Goal: Information Seeking & Learning: Learn about a topic

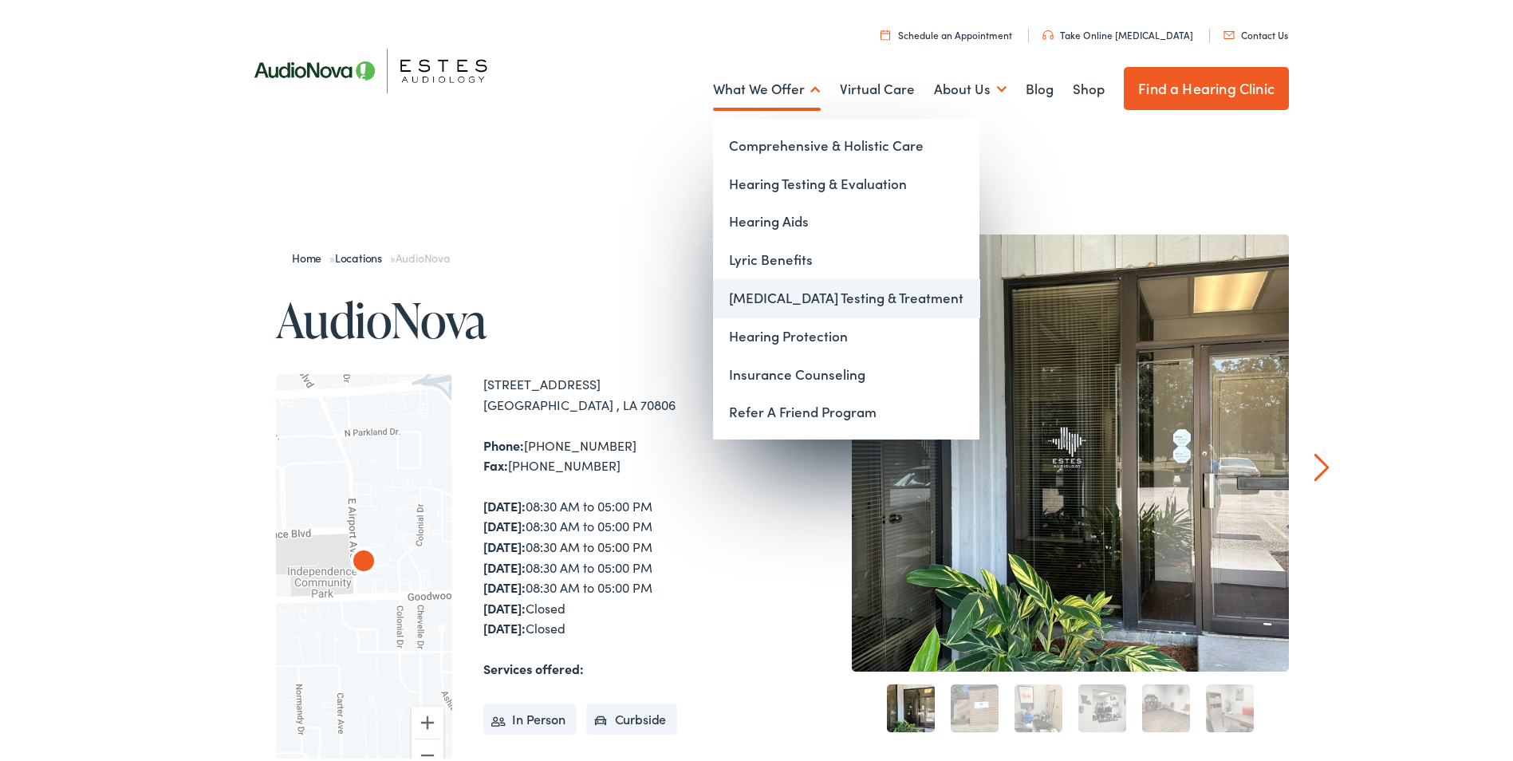
click at [765, 293] on link "[MEDICAL_DATA] Testing & Treatment" at bounding box center [846, 295] width 266 height 38
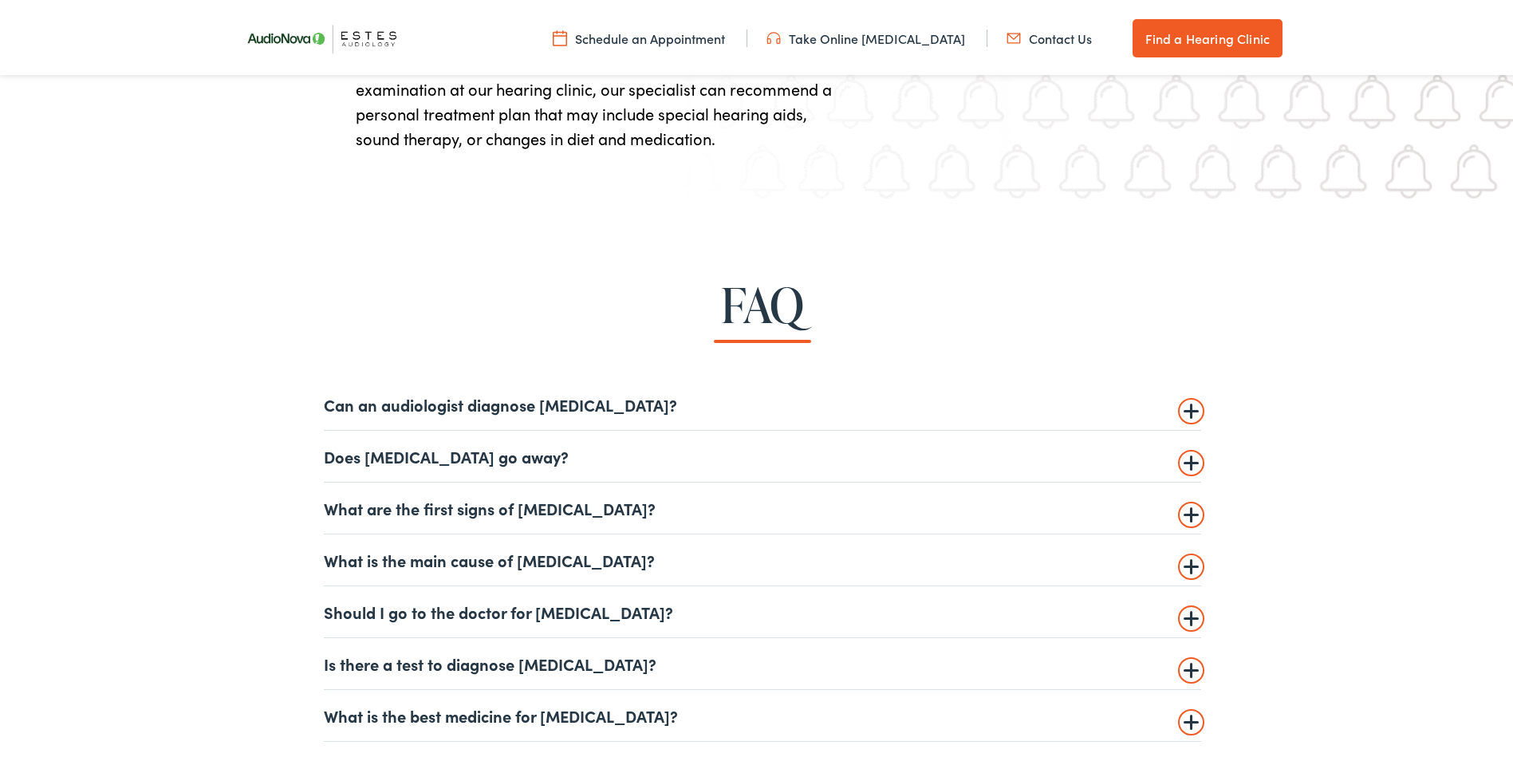
scroll to position [3670, 0]
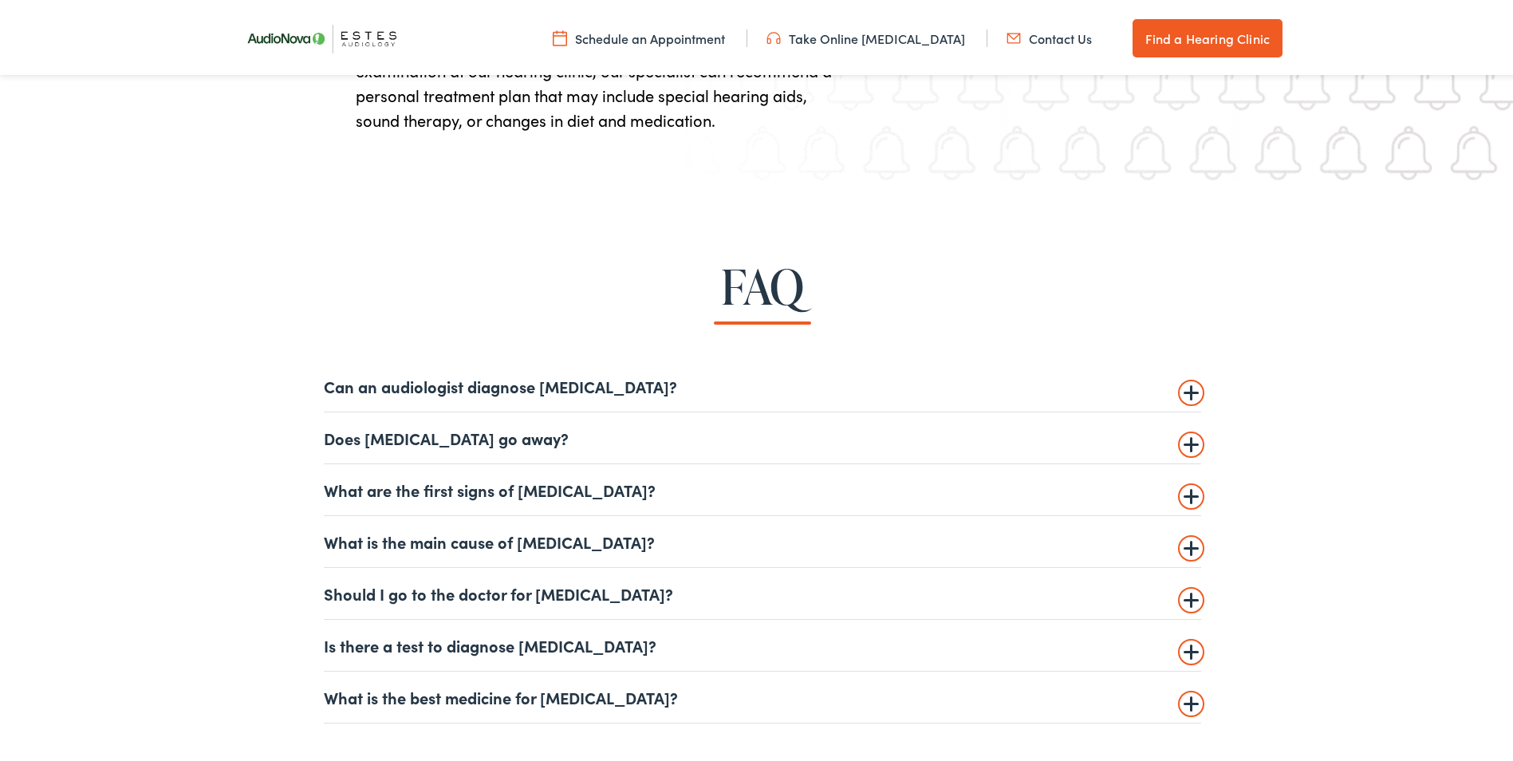
click at [570, 381] on summary "Can an audiologist diagnose tinnitus?" at bounding box center [763, 382] width 878 height 19
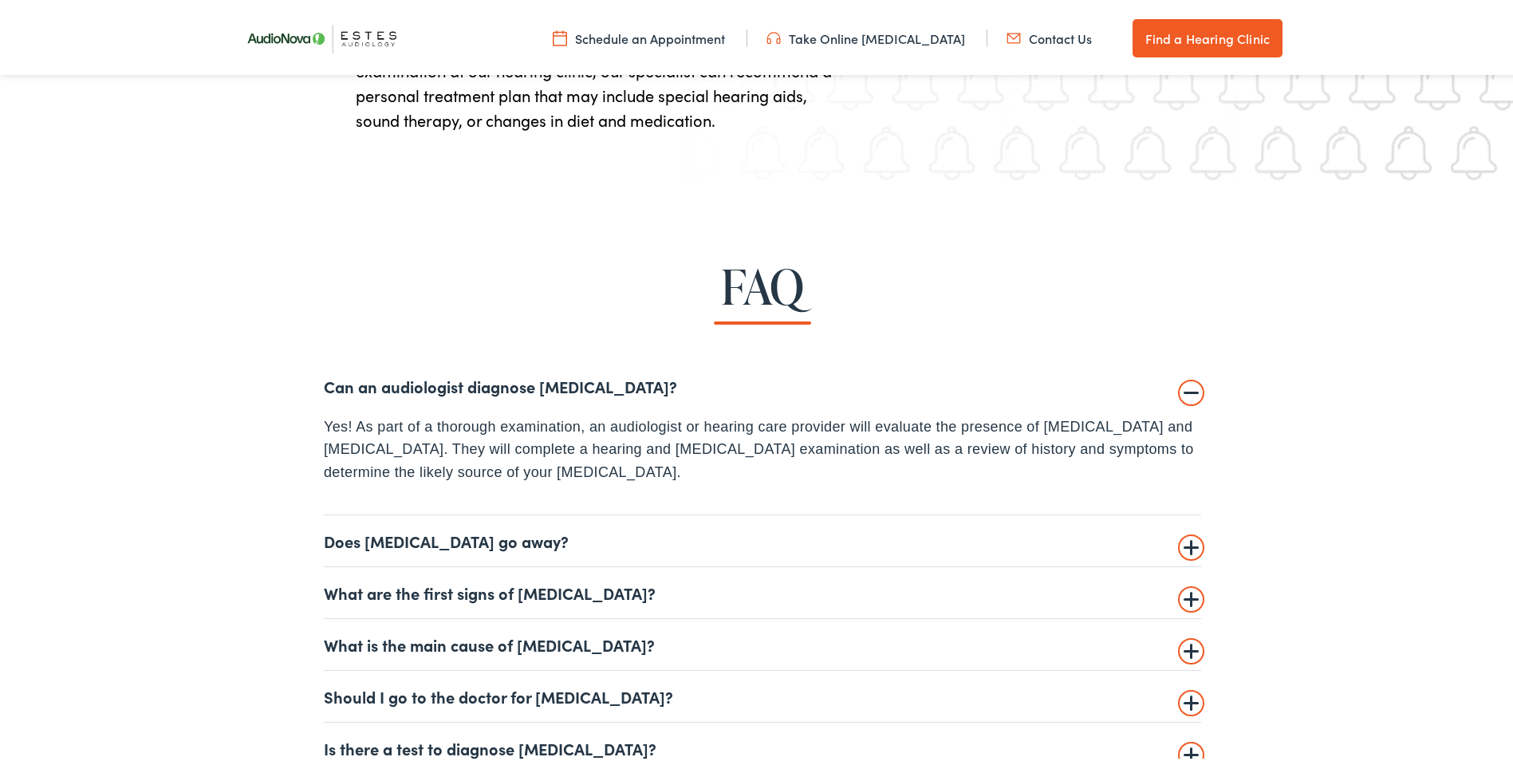
scroll to position [3750, 0]
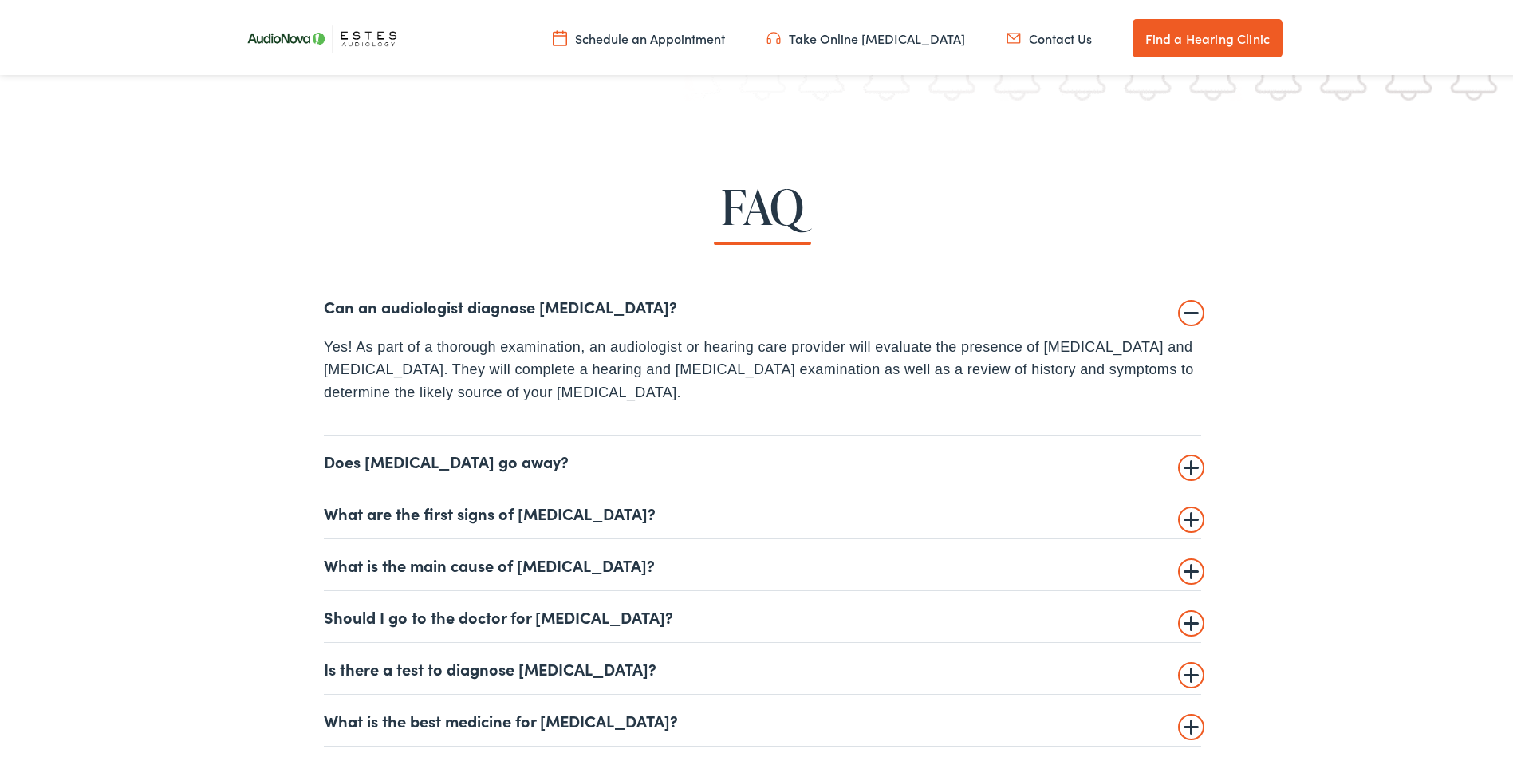
click at [359, 455] on summary "Does tinnitus go away?" at bounding box center [763, 457] width 878 height 19
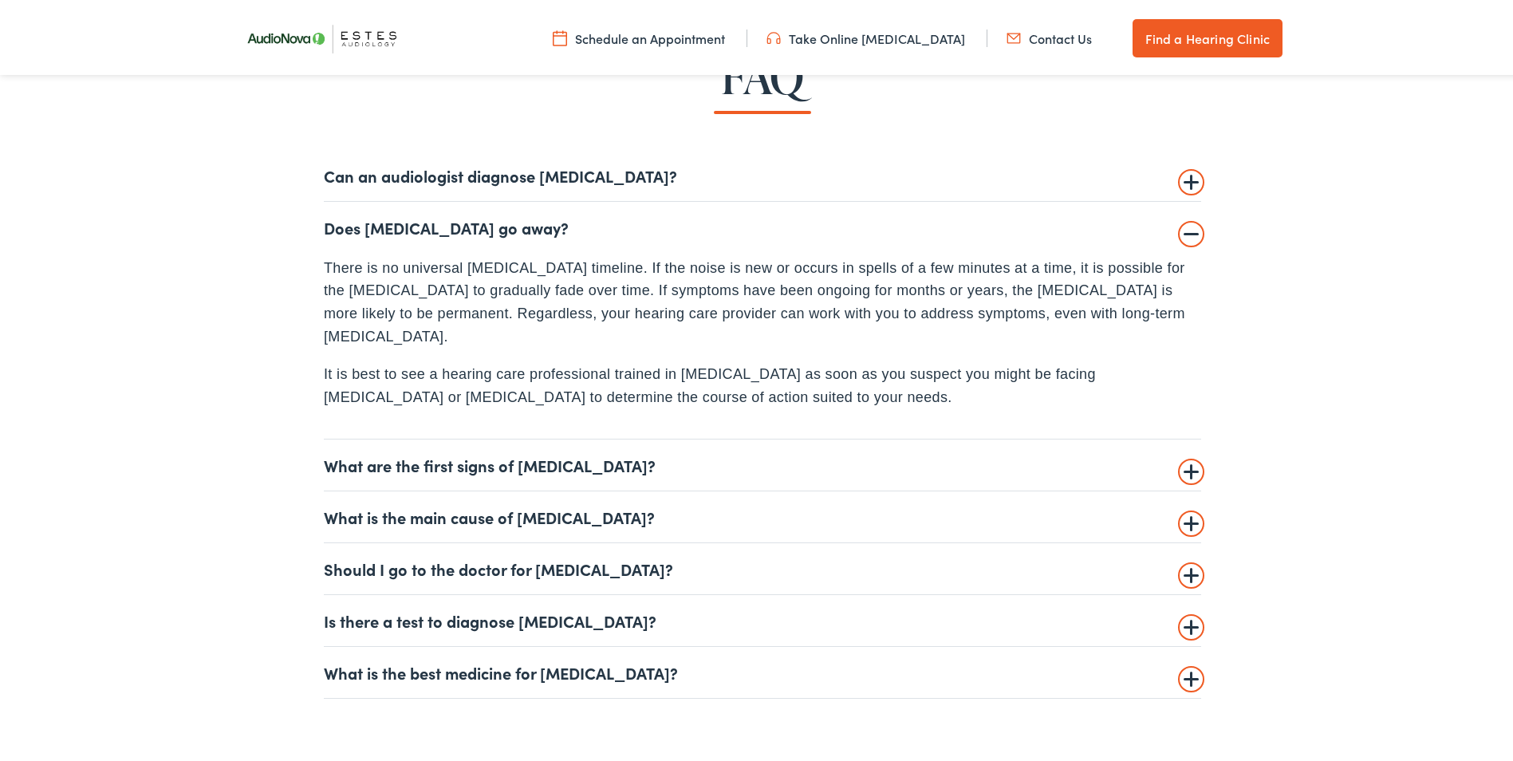
scroll to position [3909, 0]
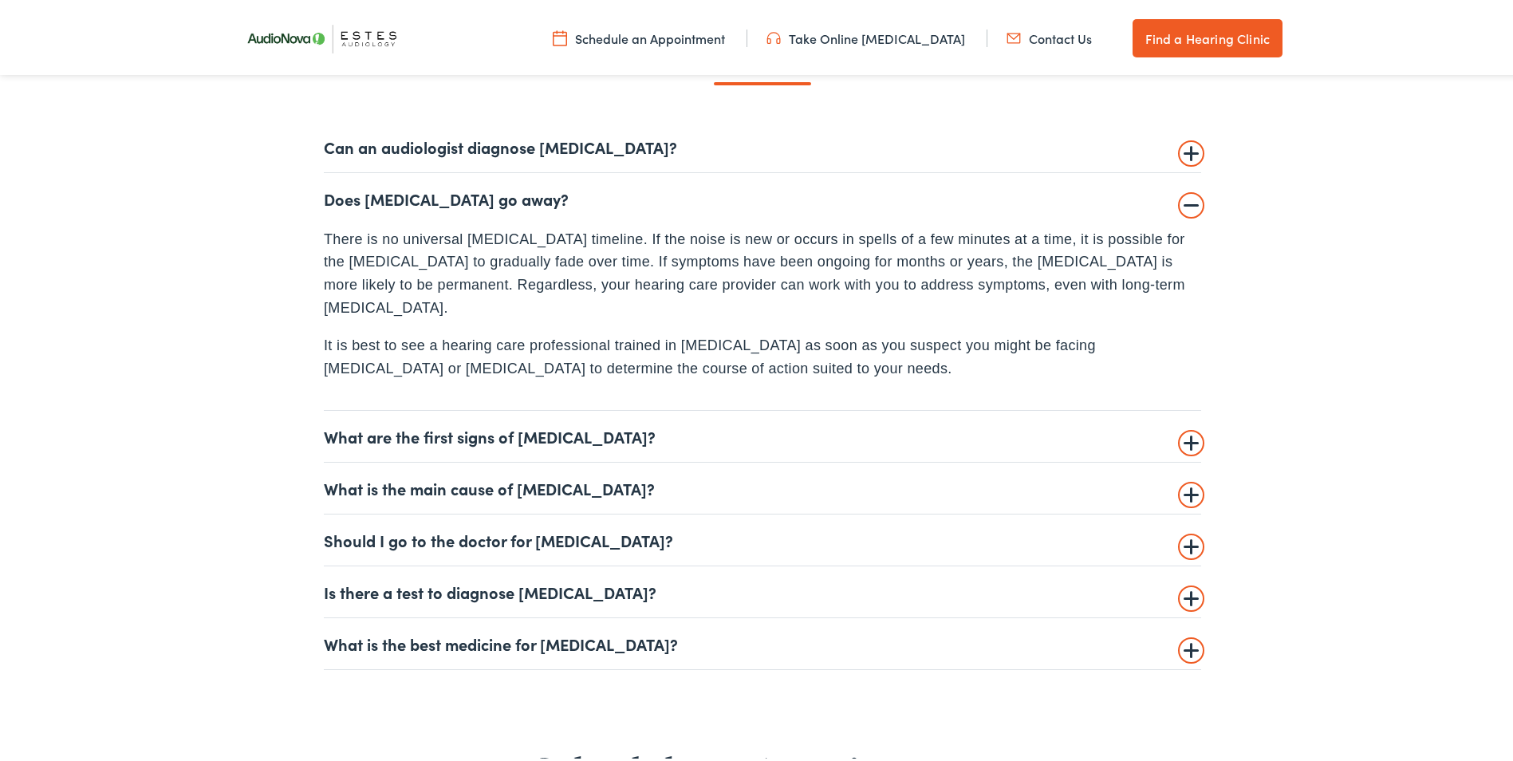
click at [401, 476] on summary "What is the main cause of tinnitus?" at bounding box center [763, 485] width 878 height 19
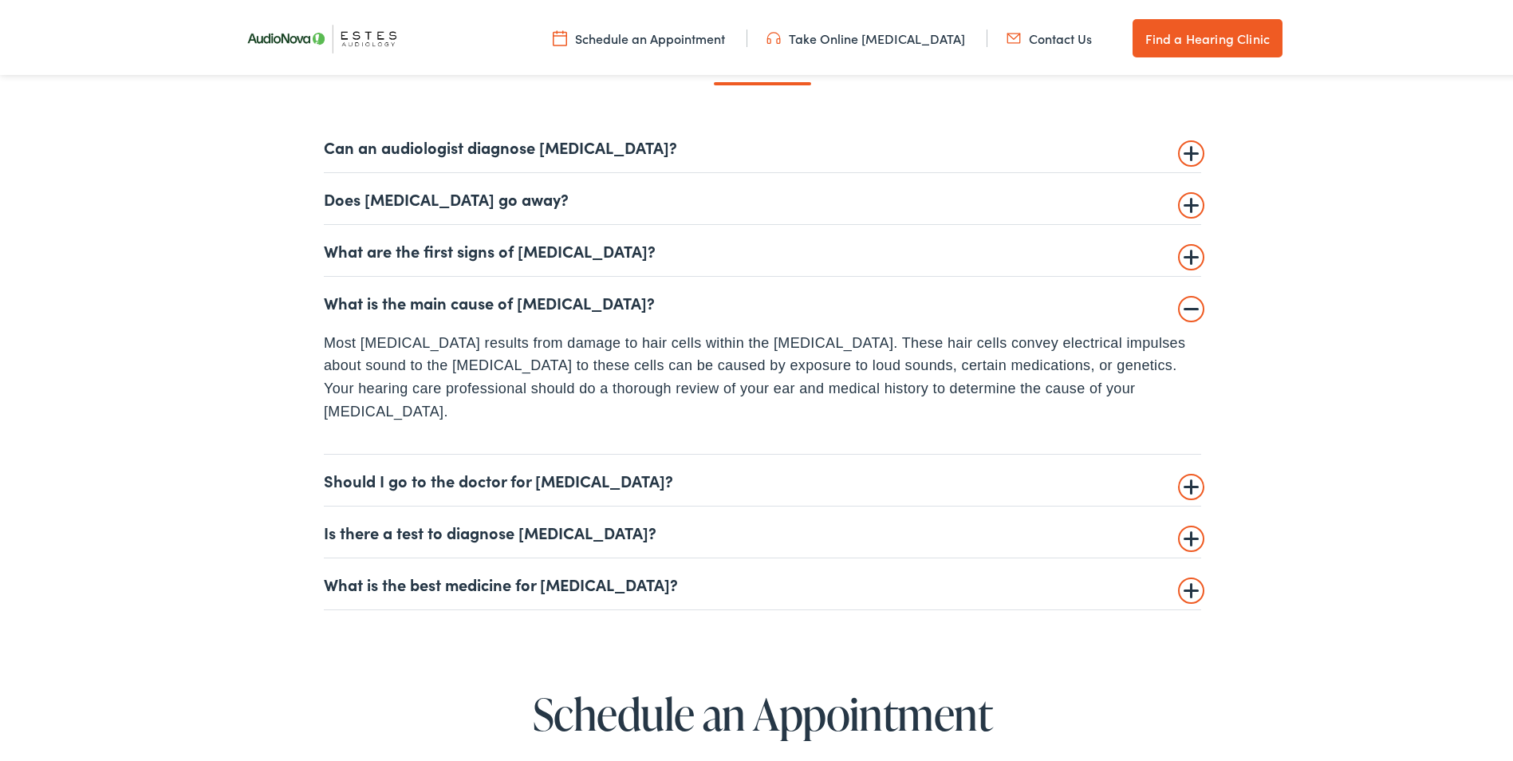
click at [437, 468] on summary "Should I go to the doctor for tinnitus?" at bounding box center [763, 477] width 878 height 19
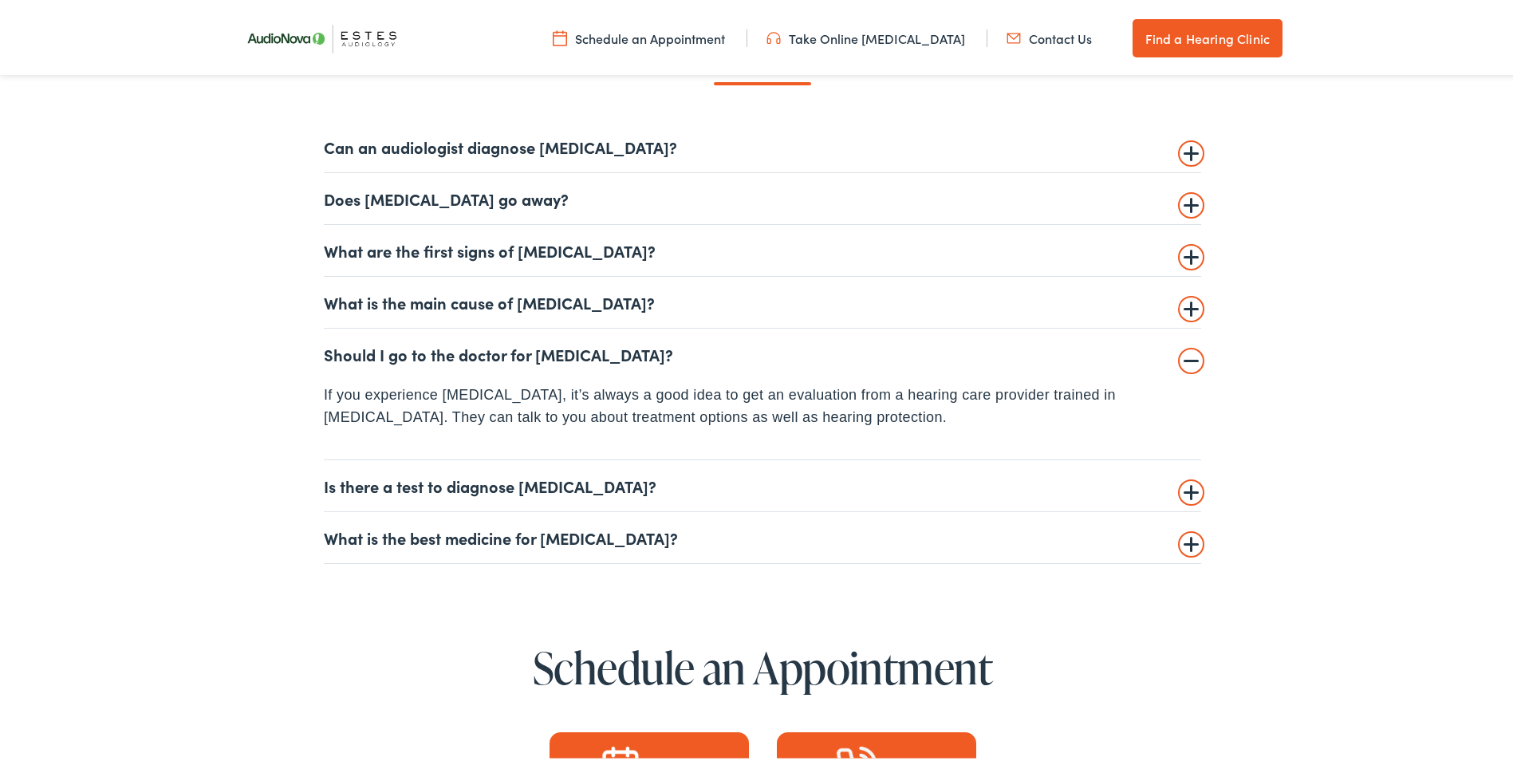
click at [458, 478] on summary "Is there a test to diagnose tinnitus?" at bounding box center [763, 482] width 878 height 19
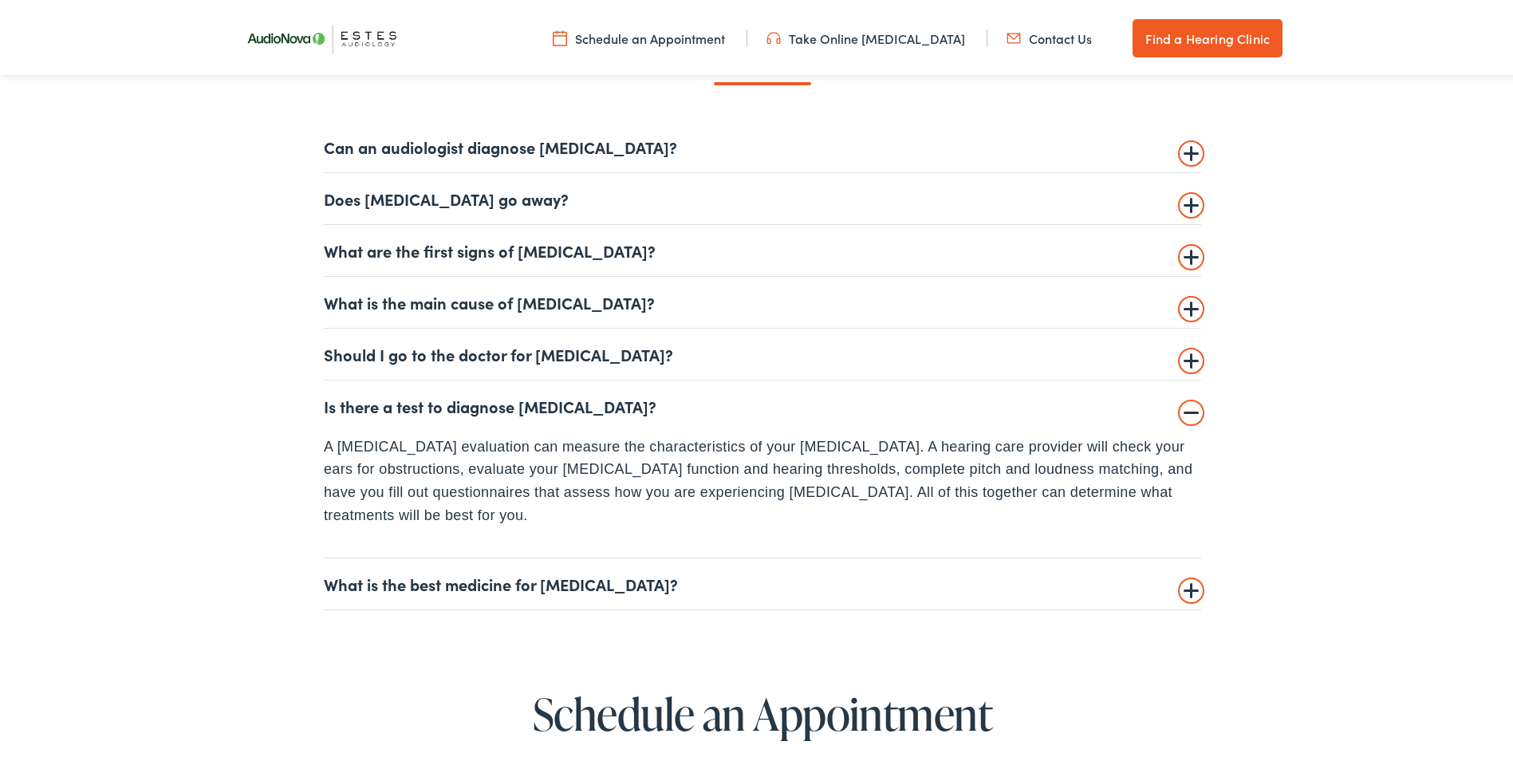
click at [442, 571] on summary "What is the best medicine for tinnitus?" at bounding box center [763, 580] width 878 height 19
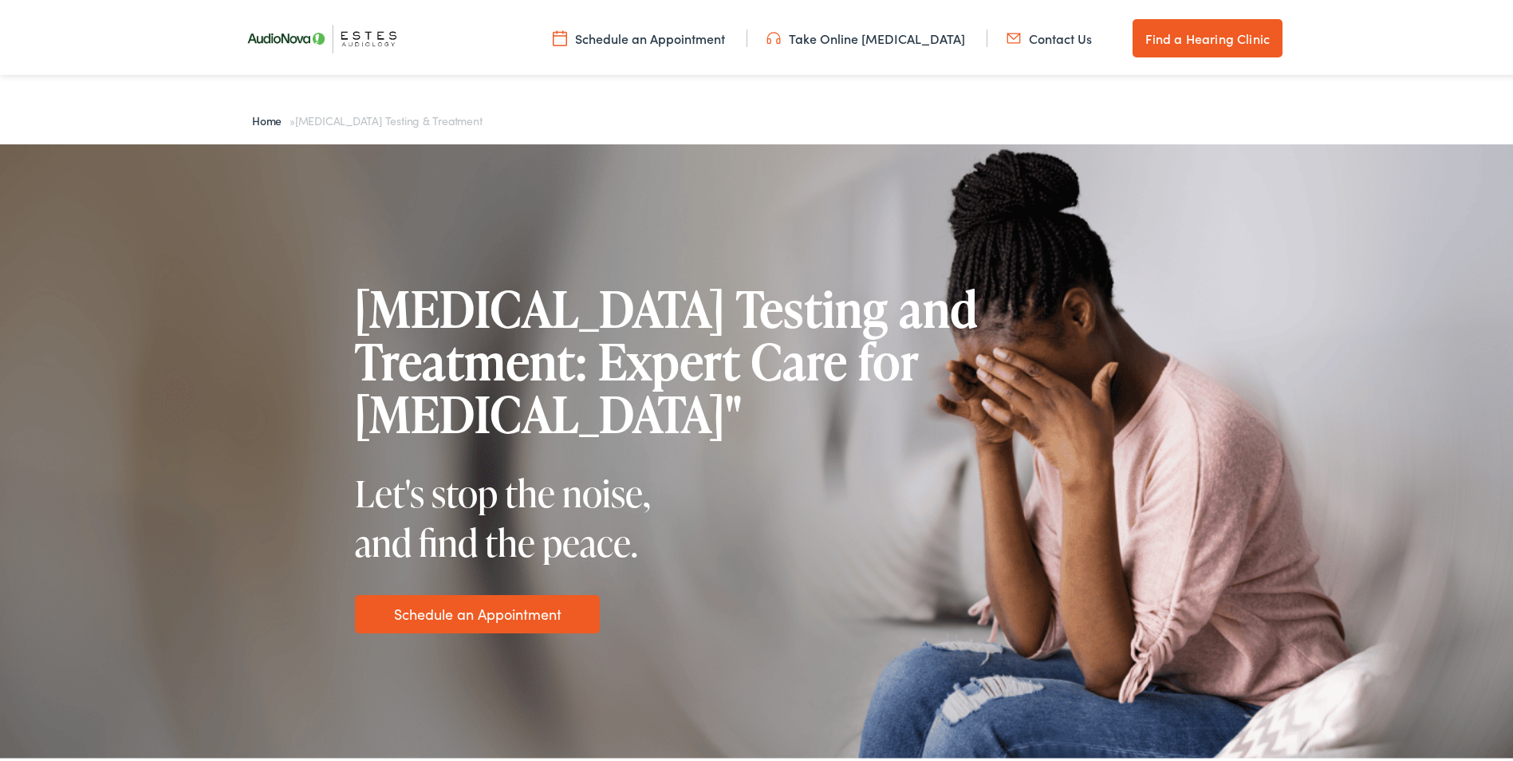
scroll to position [0, 0]
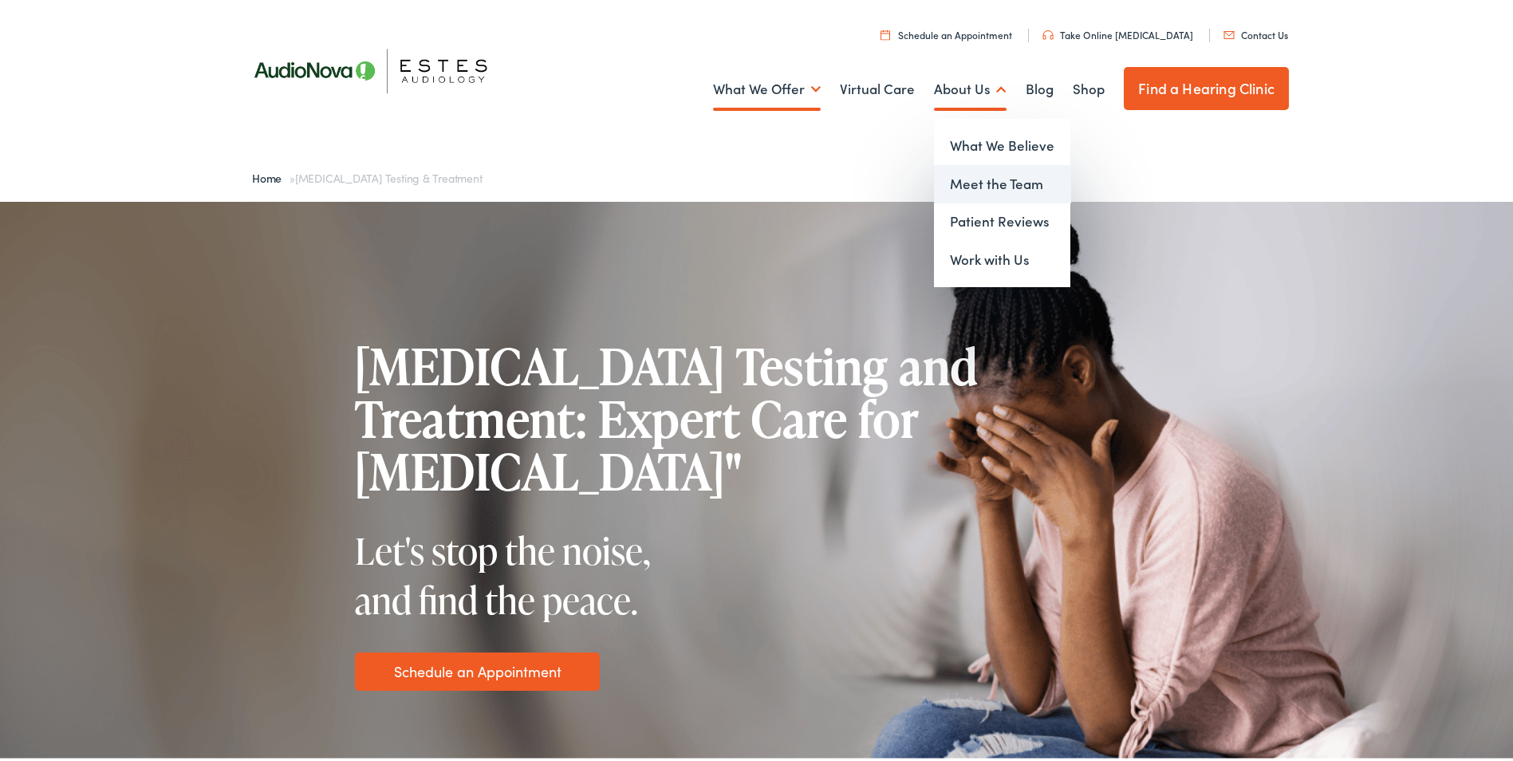
click at [967, 177] on link "Meet the Team" at bounding box center [1002, 181] width 136 height 38
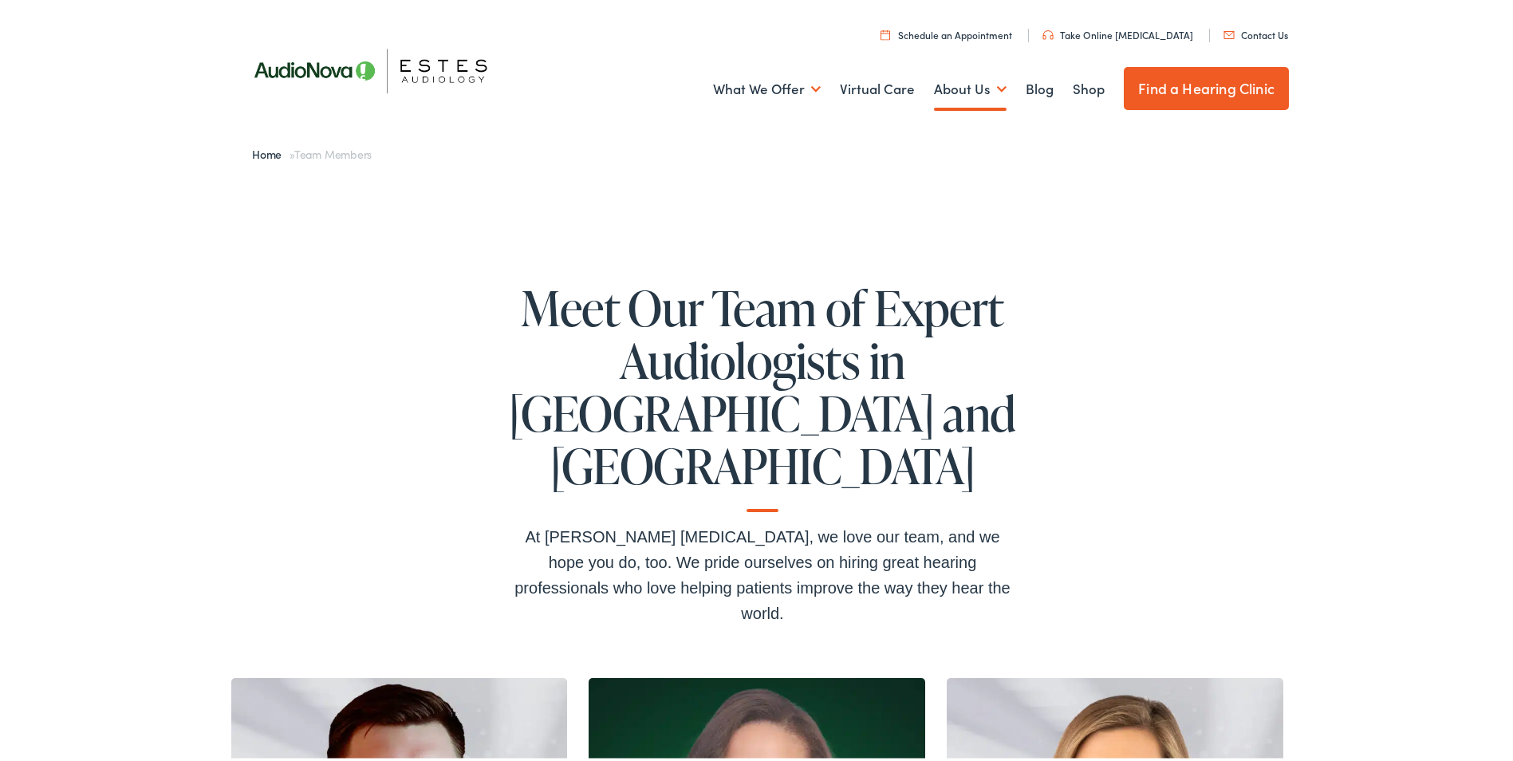
click at [1194, 80] on link "Find a Hearing Clinic" at bounding box center [1206, 85] width 165 height 43
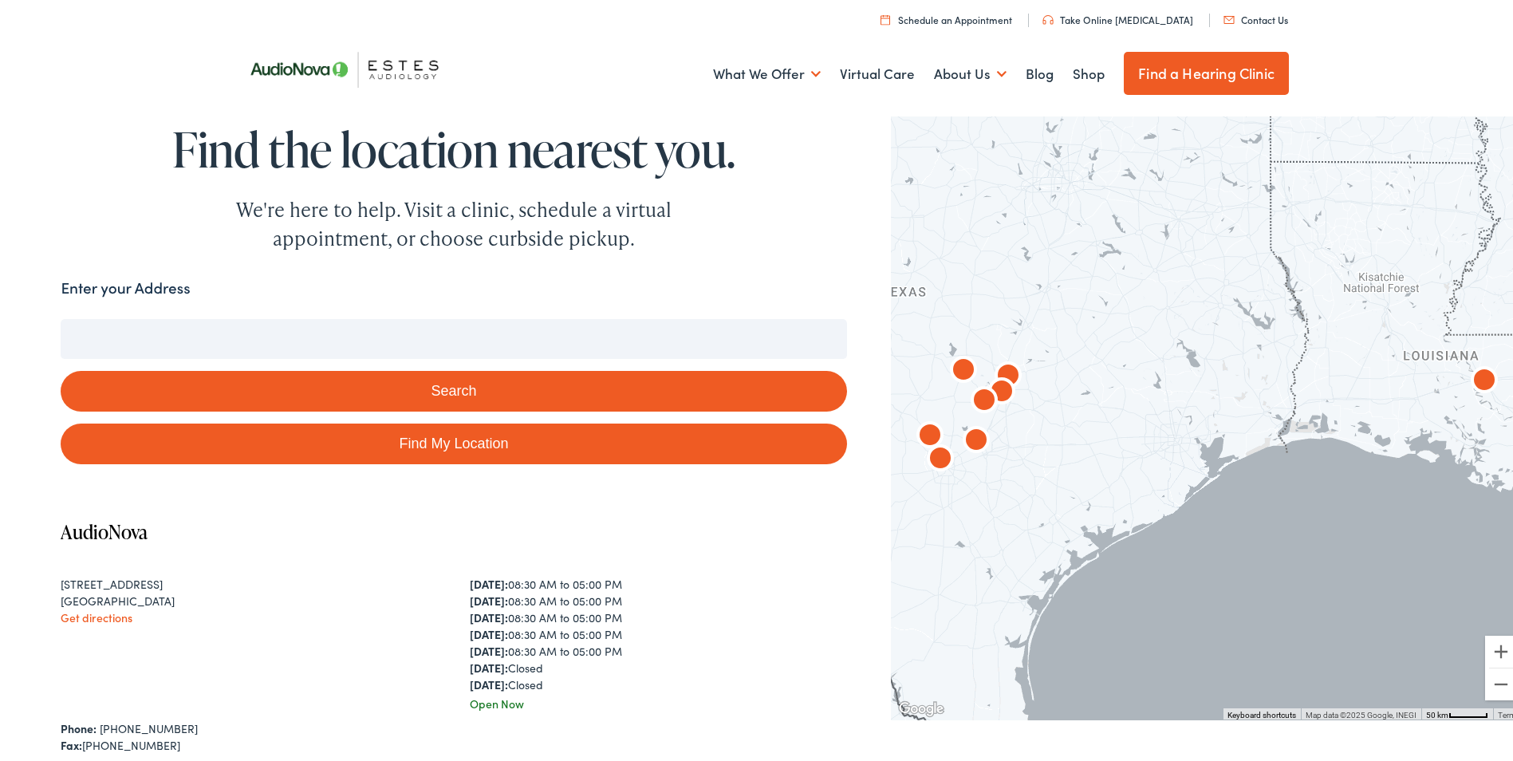
click at [448, 433] on link "Find My Location" at bounding box center [454, 440] width 786 height 41
type input "Baton Rouge, Louisiana"
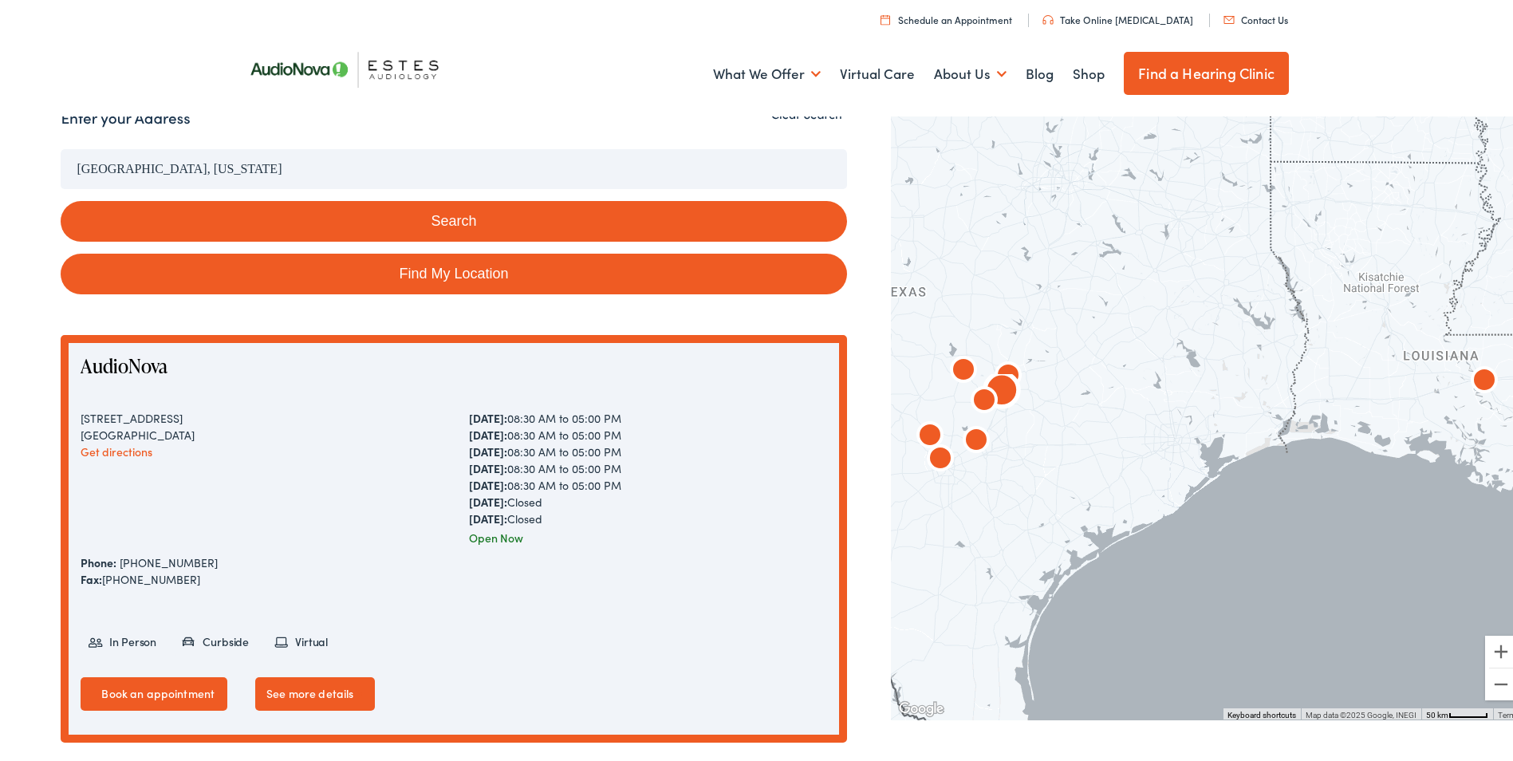
scroll to position [239, 0]
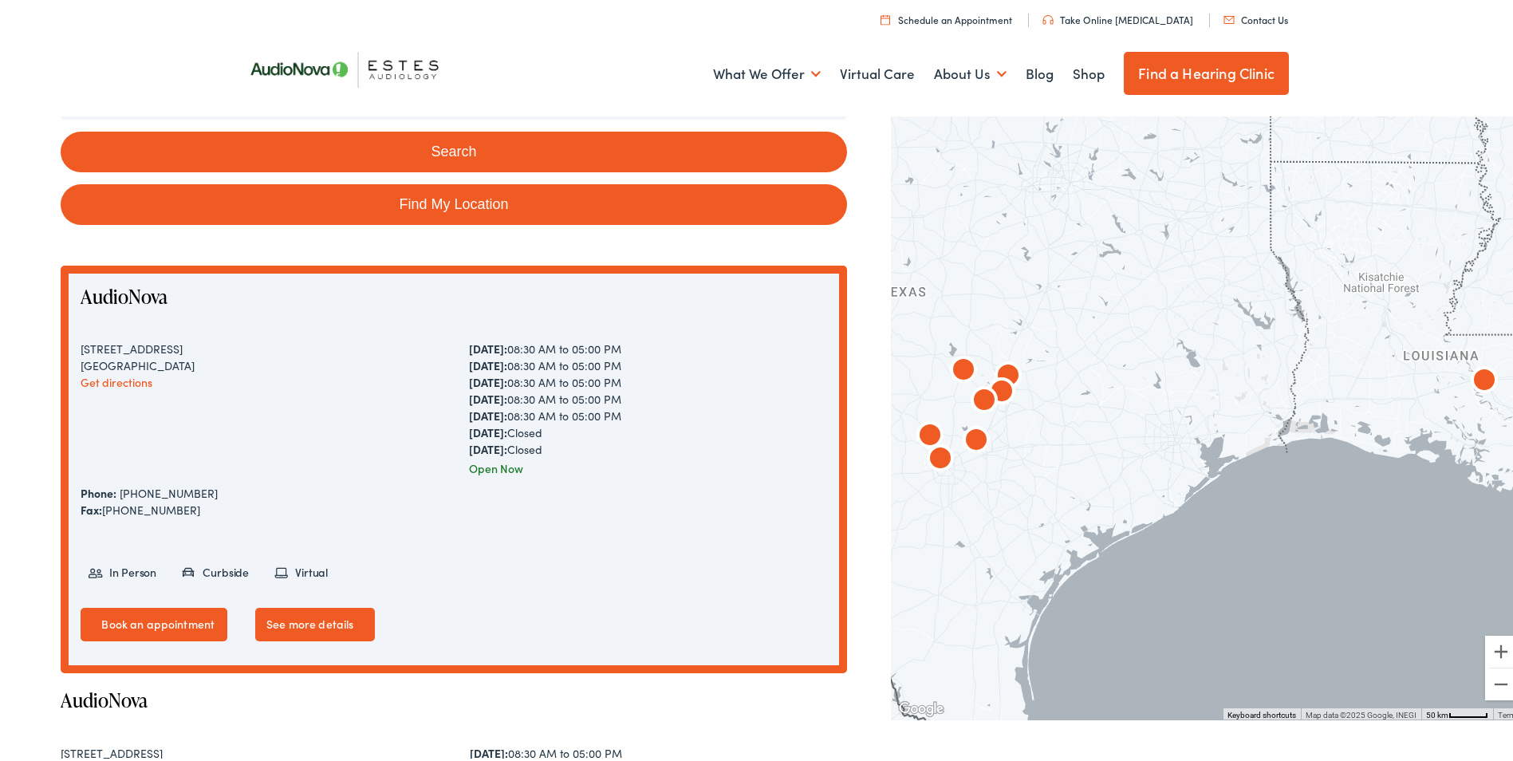
click at [437, 140] on button "Search" at bounding box center [454, 148] width 786 height 41
click at [457, 143] on button "Search" at bounding box center [454, 148] width 786 height 41
click at [440, 195] on link "Find My Location" at bounding box center [454, 201] width 786 height 41
click at [448, 141] on button "Search" at bounding box center [454, 148] width 786 height 41
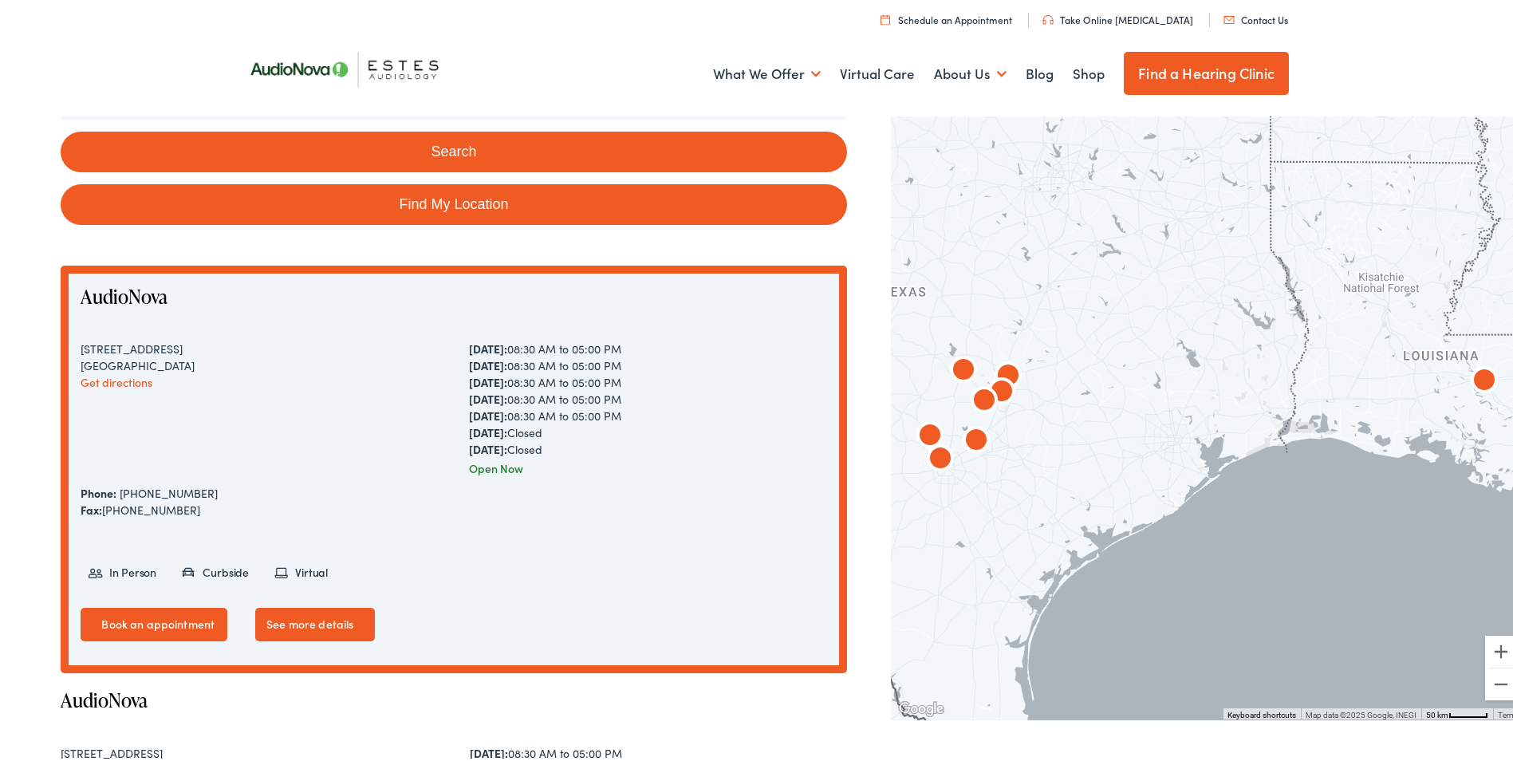
click at [448, 141] on button "Search" at bounding box center [454, 148] width 786 height 41
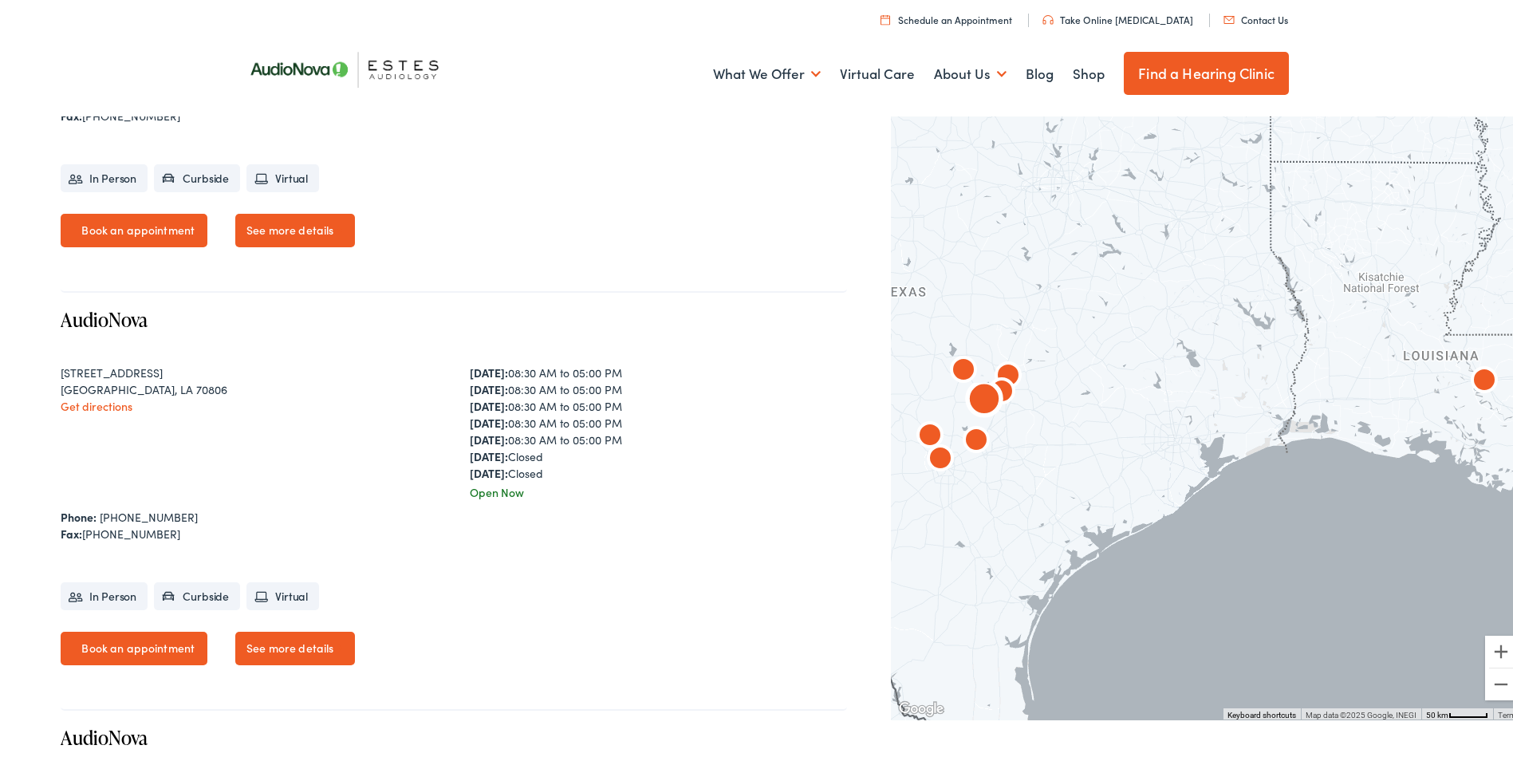
scroll to position [1117, 0]
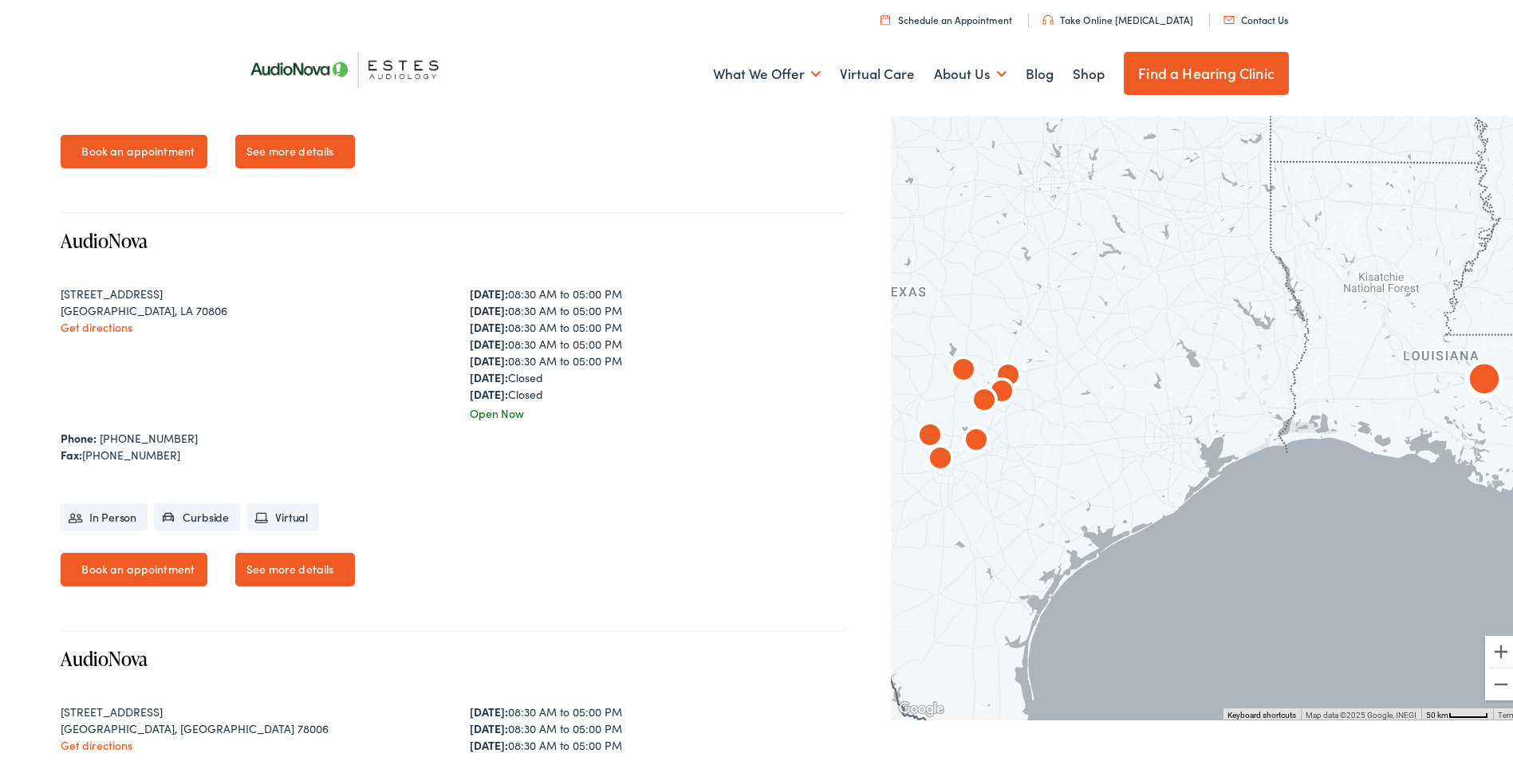
click at [280, 559] on link "See more details" at bounding box center [295, 567] width 120 height 34
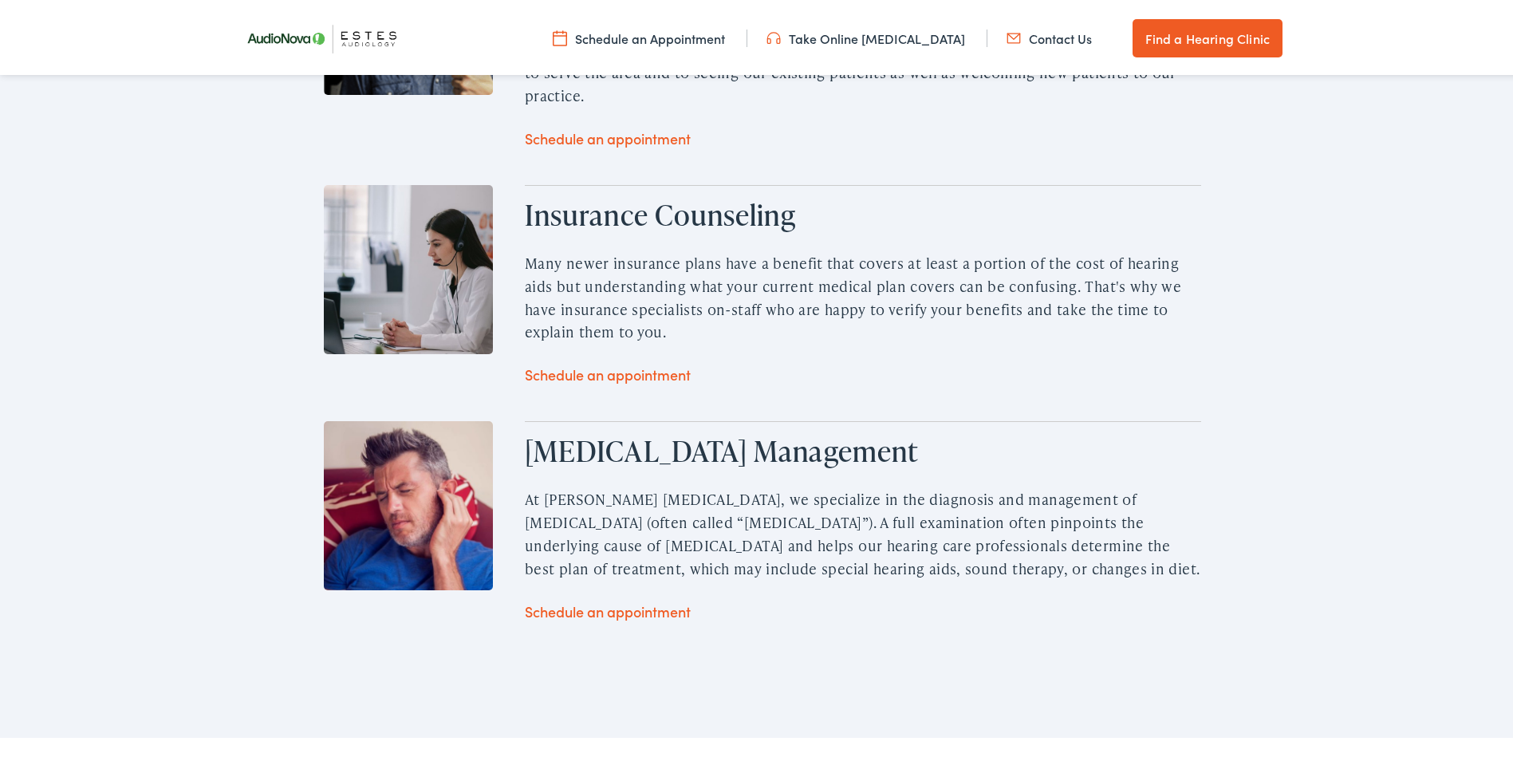
scroll to position [2792, 0]
